Goal: Find specific fact: Find contact information

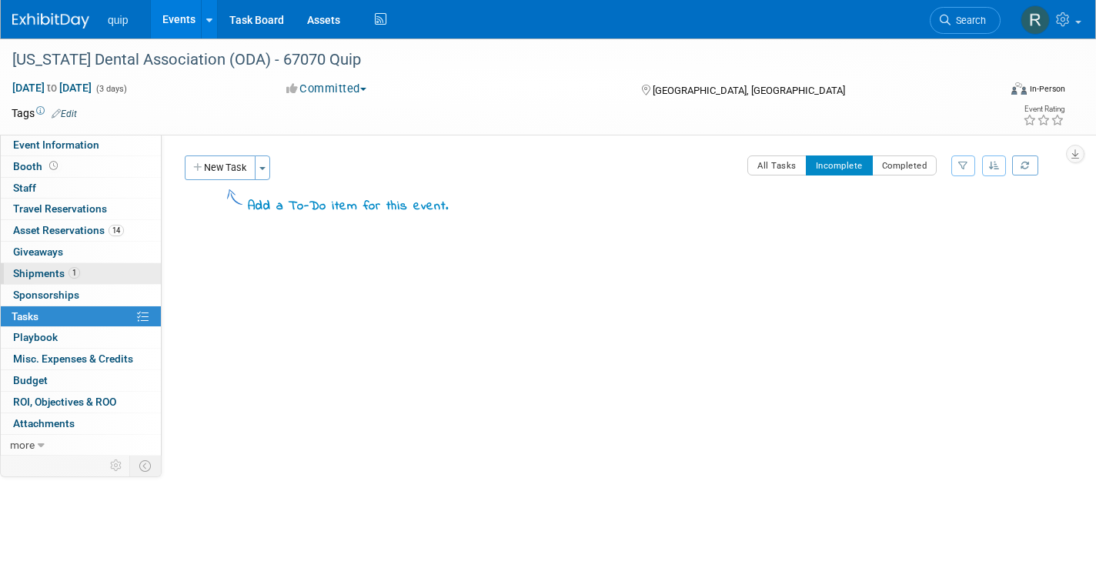
click at [47, 276] on span "Shipments 1" at bounding box center [46, 273] width 67 height 12
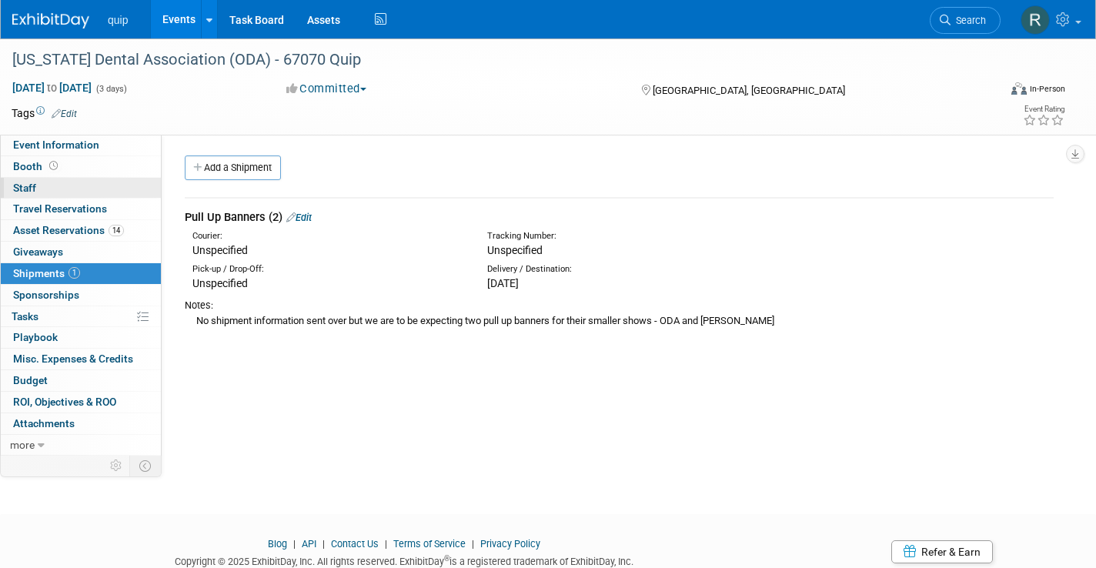
click at [54, 183] on link "0 Staff 0" at bounding box center [81, 188] width 160 height 21
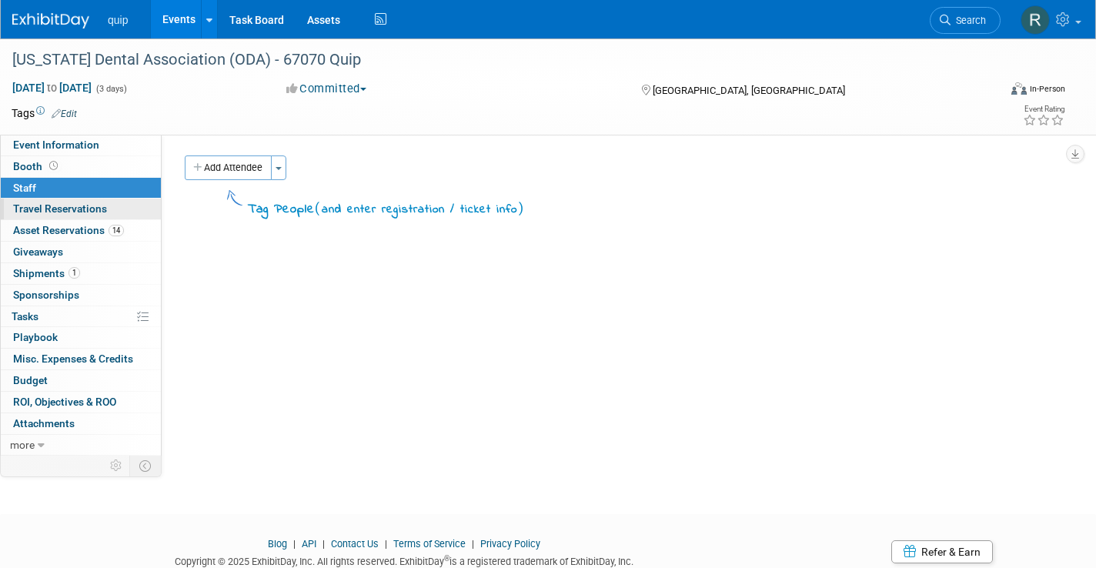
click at [38, 204] on span "Travel Reservations 0" at bounding box center [60, 208] width 94 height 12
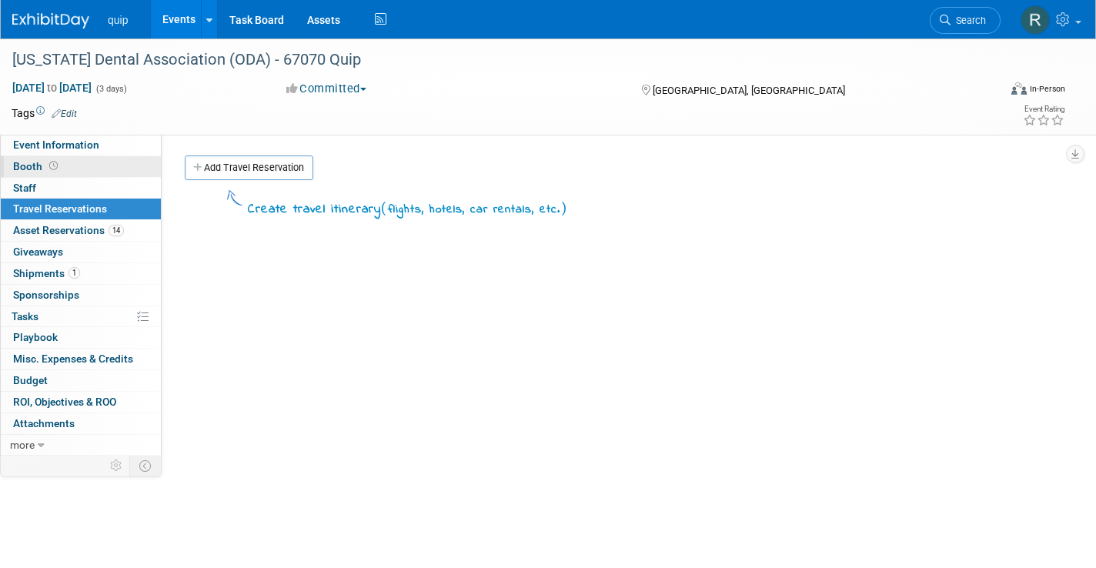
click at [27, 162] on span "Booth" at bounding box center [37, 166] width 48 height 12
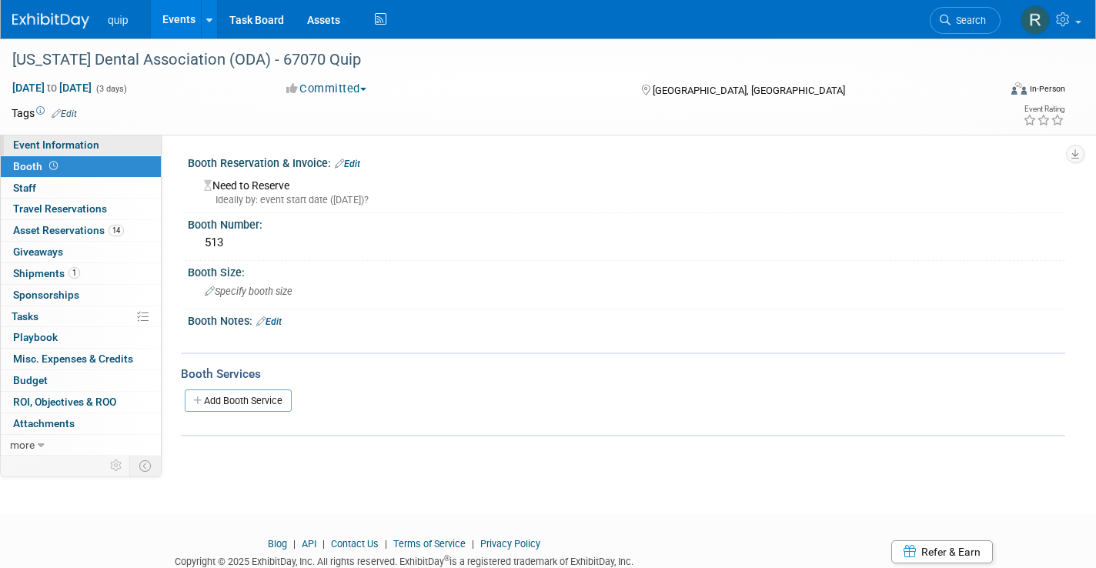
click at [48, 145] on span "Event Information" at bounding box center [56, 145] width 86 height 12
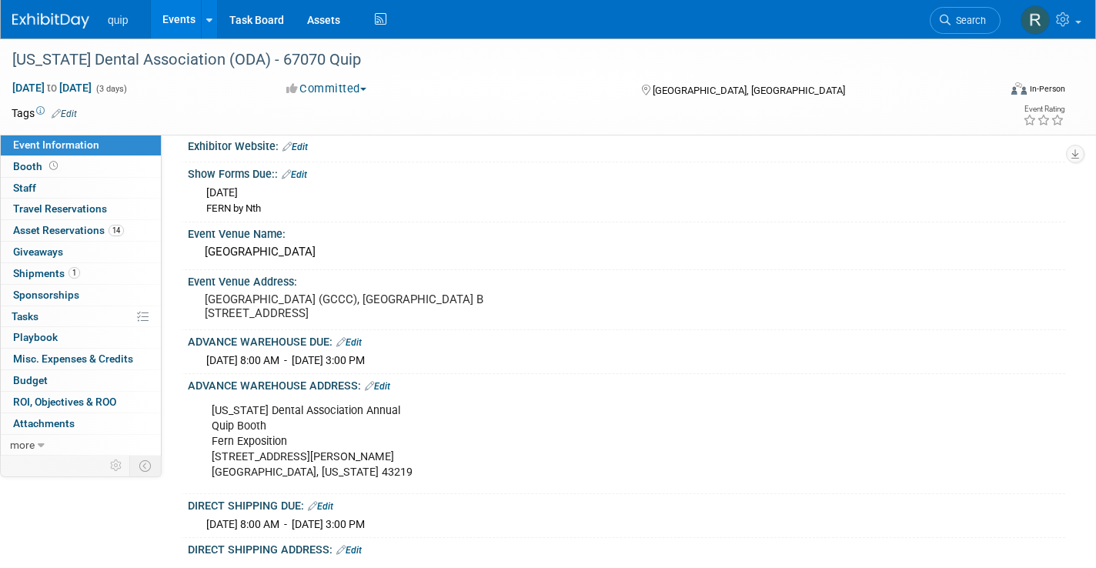
scroll to position [58, 0]
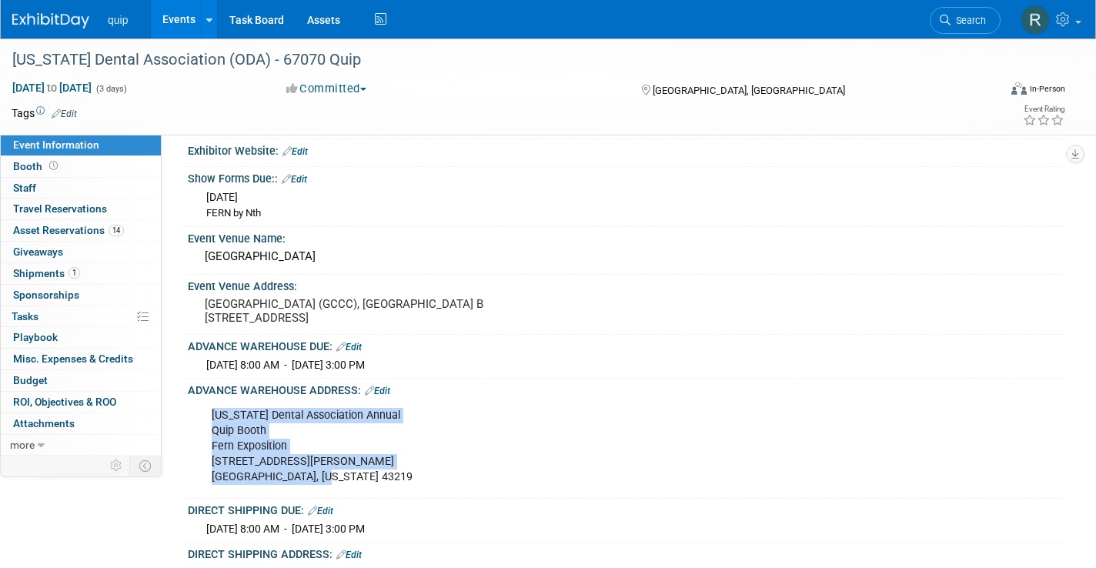
drag, startPoint x: 338, startPoint y: 482, endPoint x: 212, endPoint y: 414, distance: 142.6
click at [212, 414] on div "Ohio Dental Association Annual Quip Booth Fern Exposition 1500 Old Leonard Ave.…" at bounding box center [548, 446] width 695 height 92
copy div "Ohio Dental Association Annual Quip Booth Fern Exposition 1500 Old Leonard Ave.…"
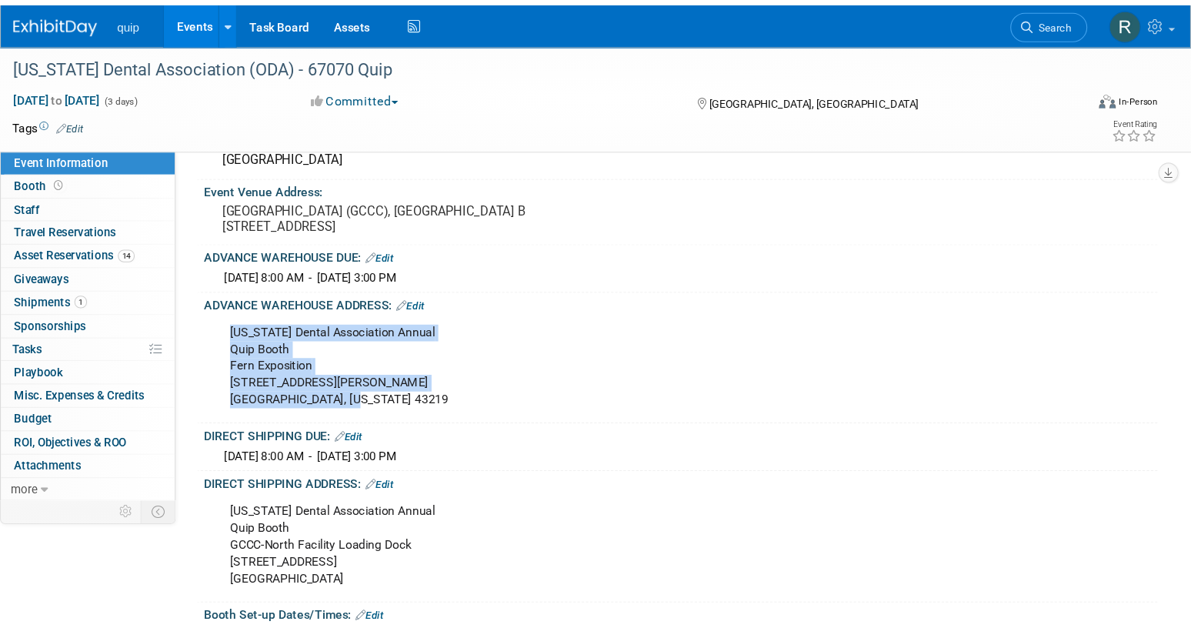
scroll to position [200, 0]
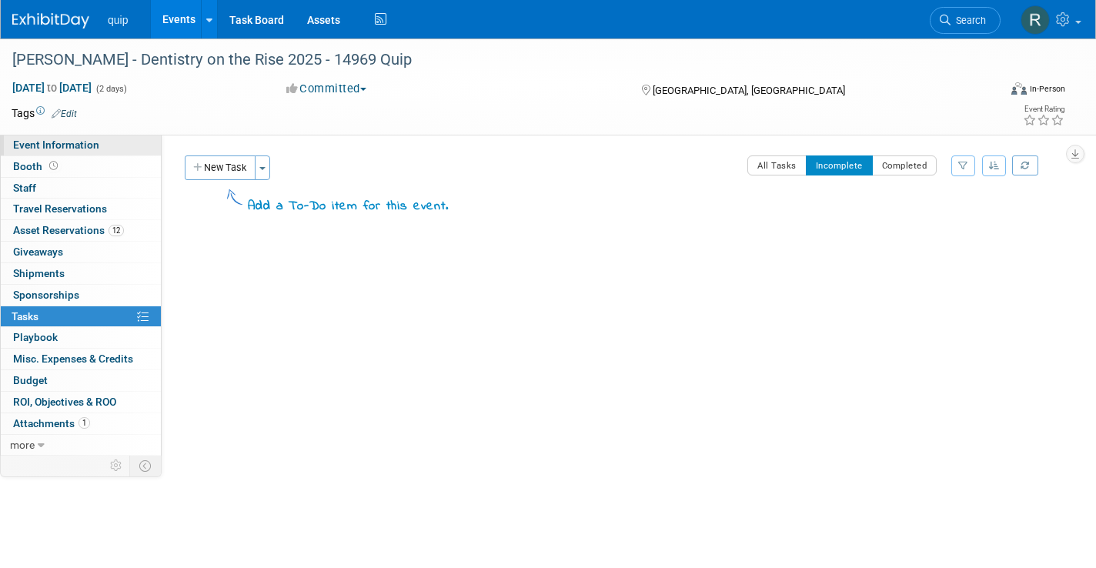
click at [85, 146] on span "Event Information" at bounding box center [56, 145] width 86 height 12
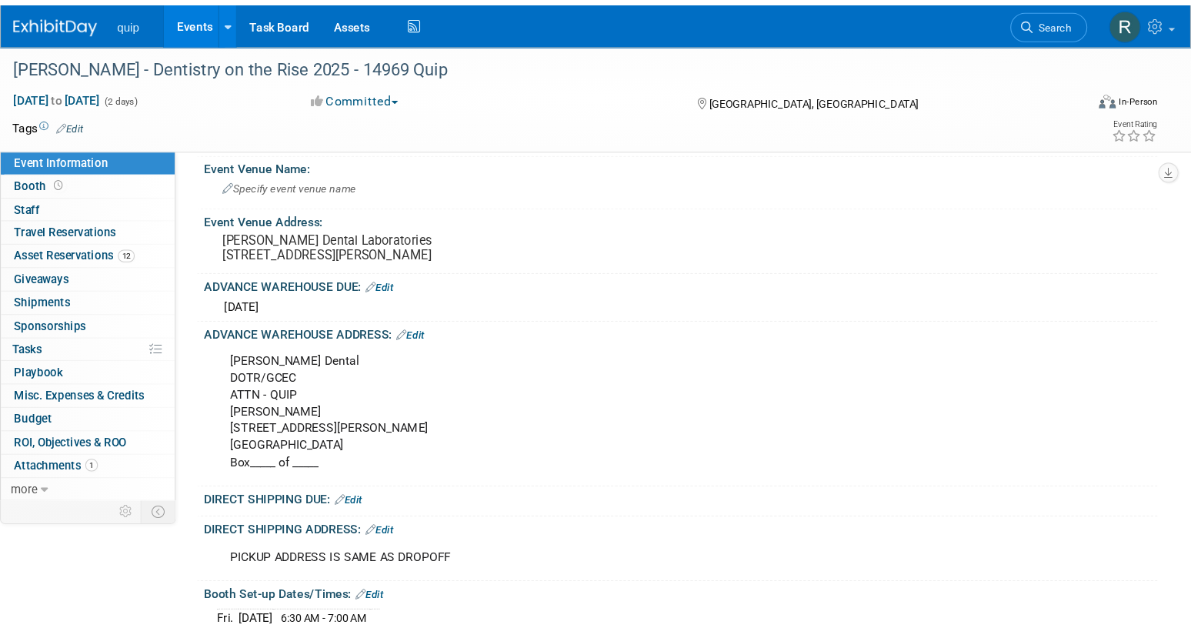
scroll to position [92, 0]
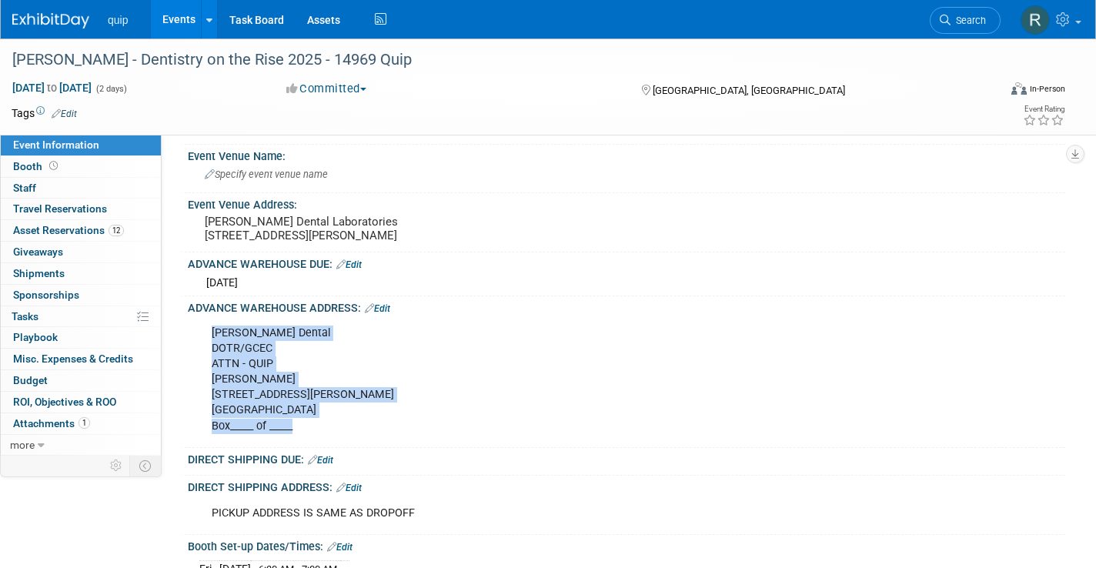
drag, startPoint x: 317, startPoint y: 440, endPoint x: 214, endPoint y: 346, distance: 140.0
click at [214, 346] on div "[PERSON_NAME] Dental DOTR/GCEC ATTN - QUIP [PERSON_NAME] [STREET_ADDRESS][PERSO…" at bounding box center [548, 380] width 695 height 124
copy div "[PERSON_NAME] Dental DOTR/GCEC ATTN - QUIP [PERSON_NAME] [STREET_ADDRESS][PERSO…"
